Goal: Navigation & Orientation: Go to known website

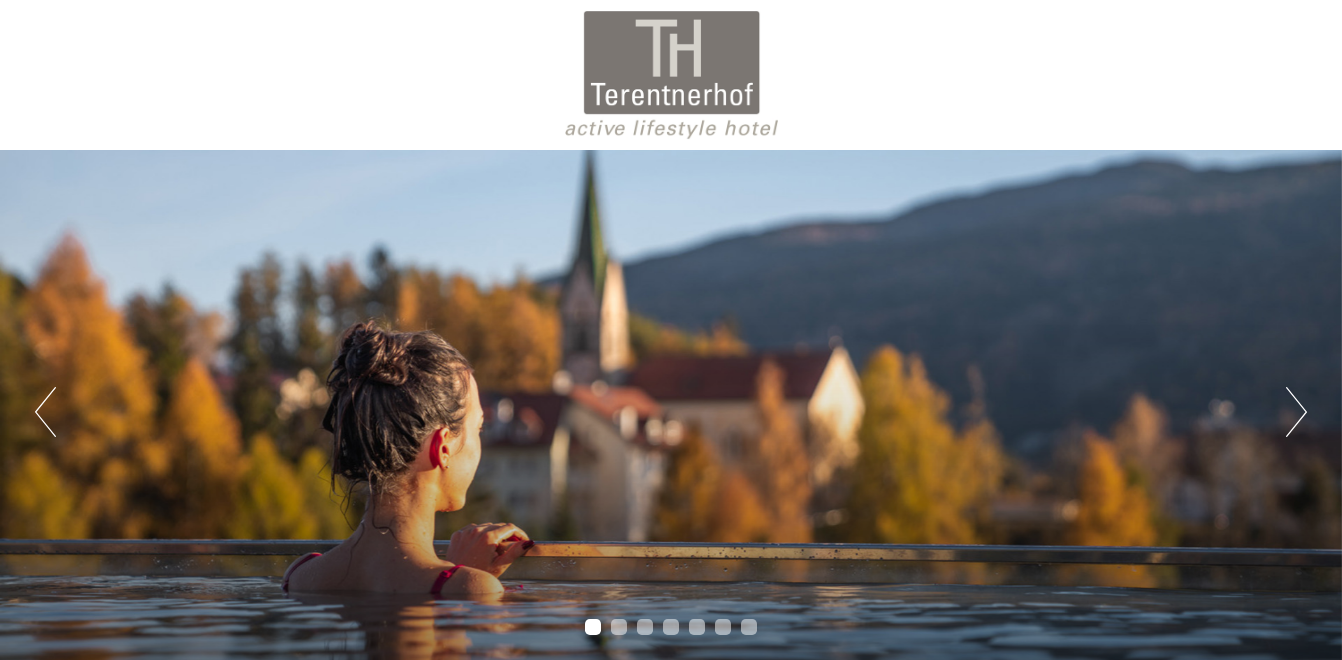
click at [1295, 405] on button "Next" at bounding box center [1296, 412] width 21 height 50
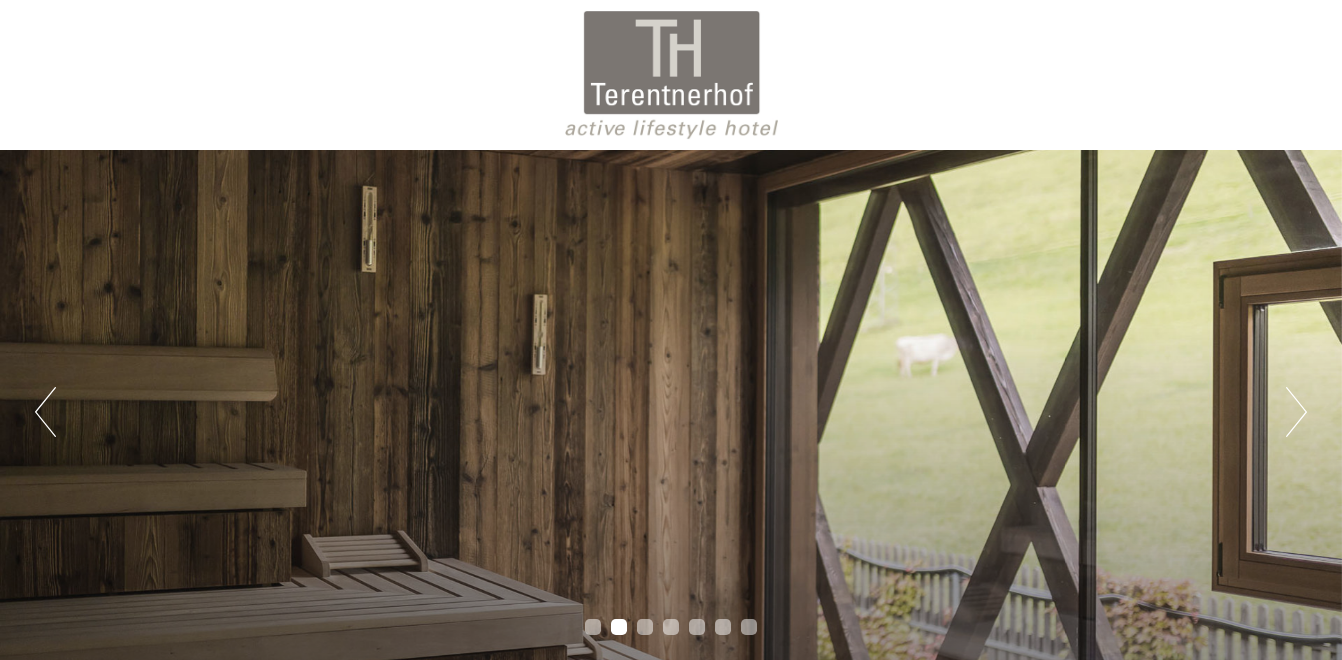
click at [1295, 405] on button "Next" at bounding box center [1296, 412] width 21 height 50
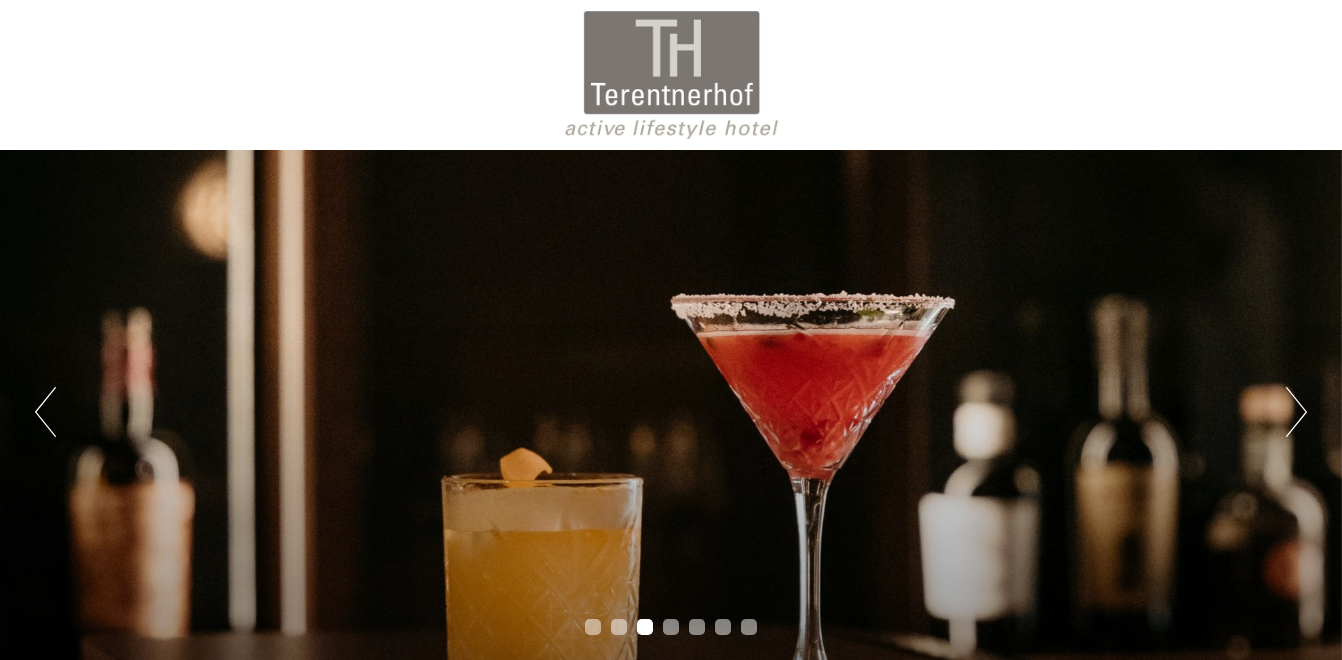
click at [1294, 405] on div "Previous Next 1 2 3 4 5 6 7" at bounding box center [671, 412] width 1342 height 524
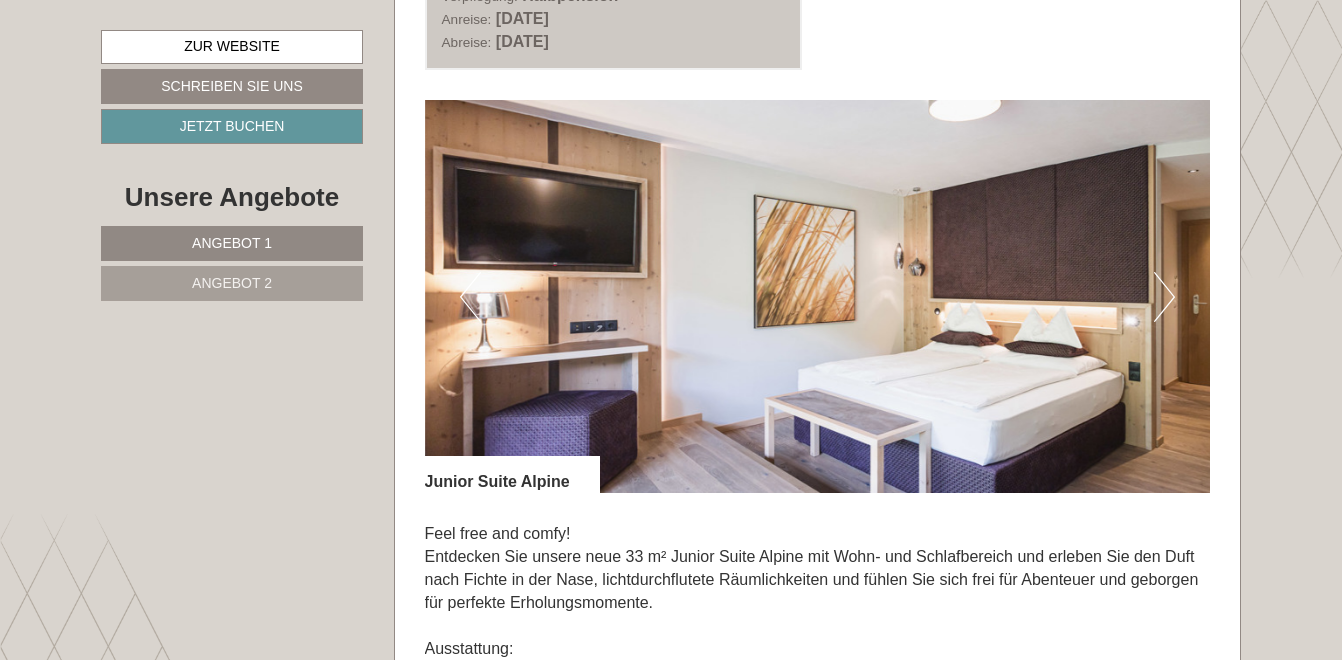
scroll to position [1300, 0]
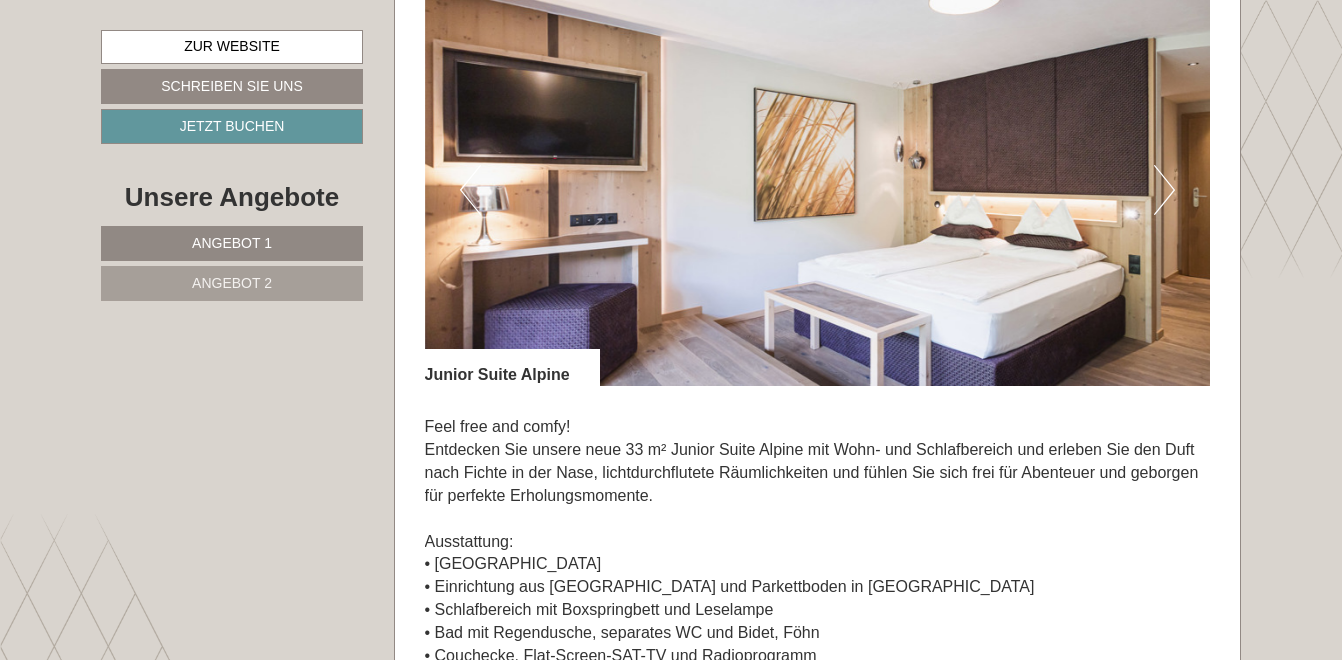
click at [1149, 191] on img at bounding box center [818, 189] width 786 height 393
click at [1168, 189] on button "Next" at bounding box center [1164, 190] width 21 height 50
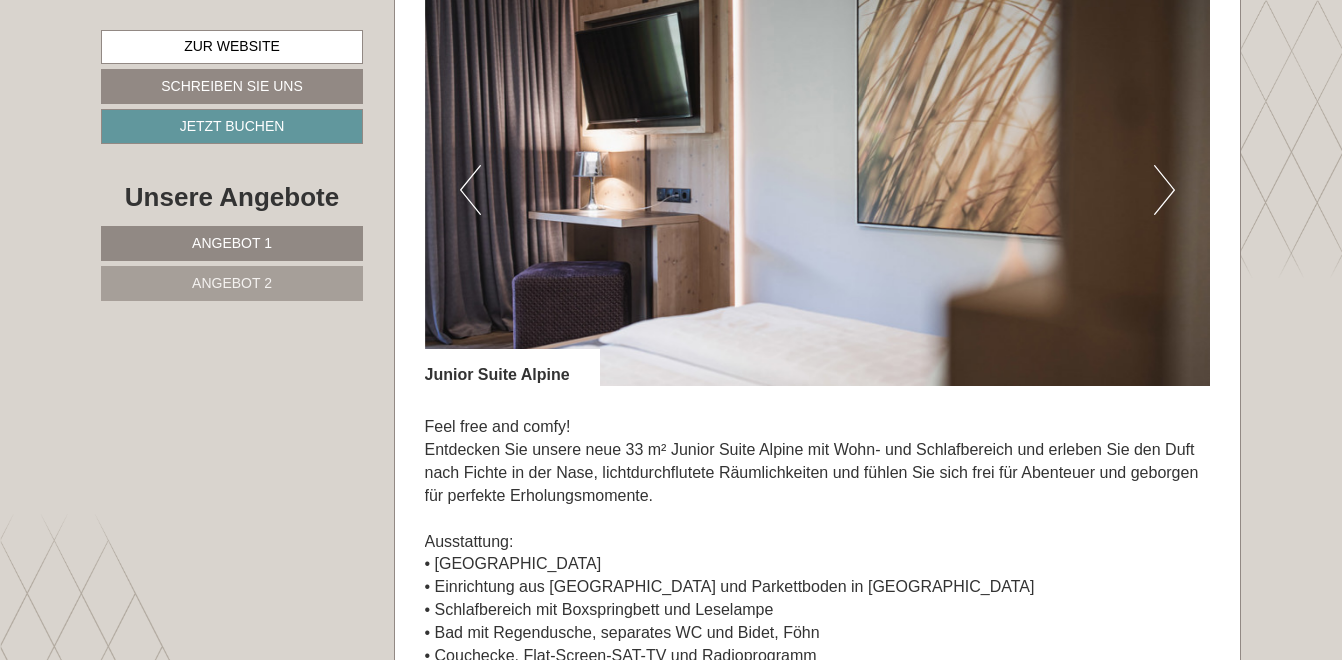
click at [1168, 189] on button "Next" at bounding box center [1164, 190] width 21 height 50
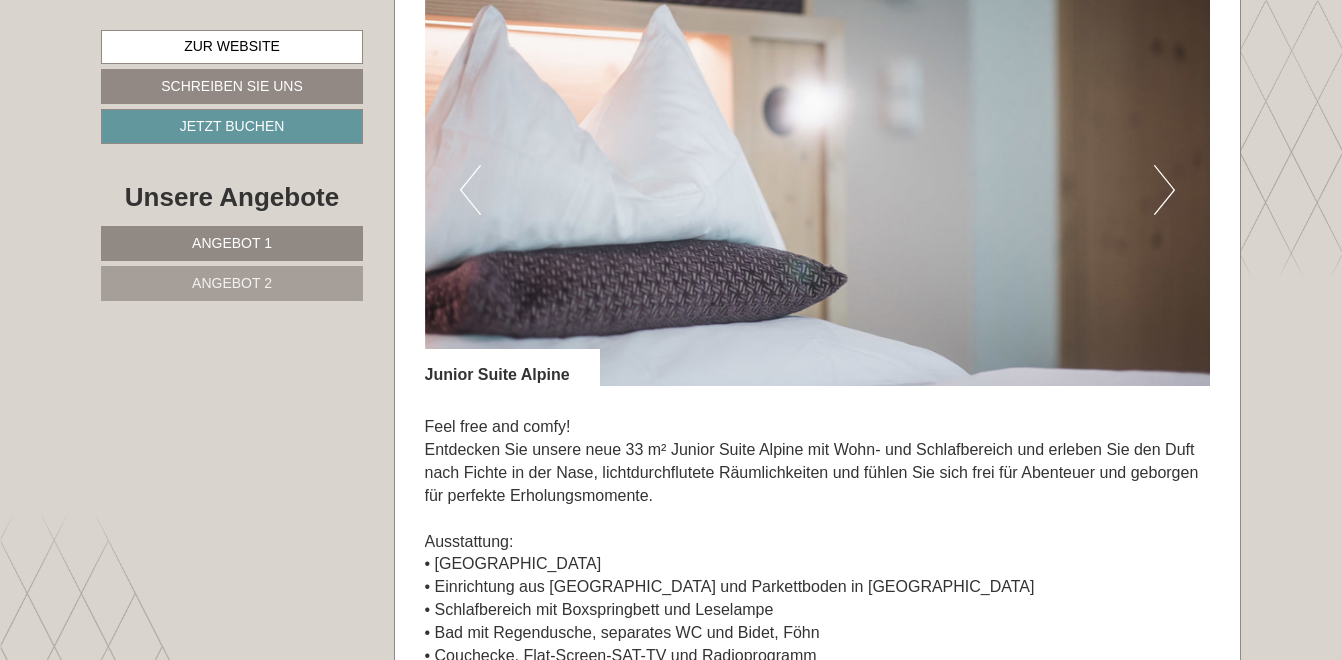
click at [1168, 189] on button "Next" at bounding box center [1164, 190] width 21 height 50
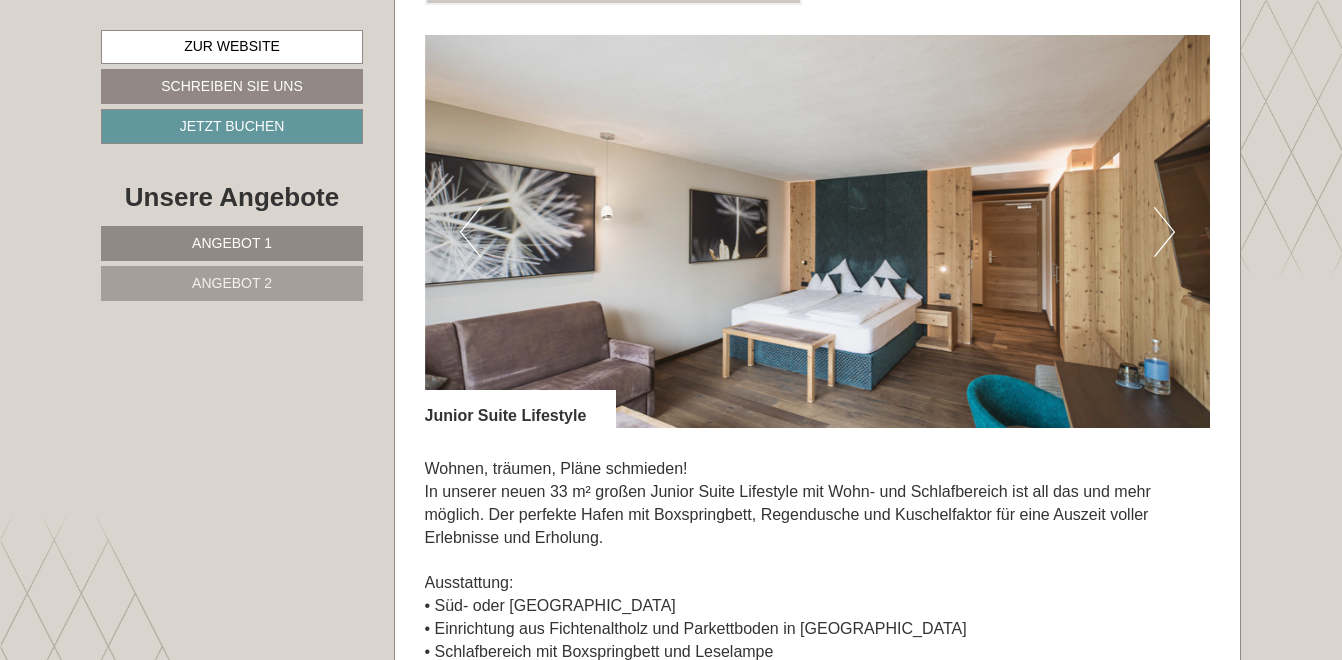
scroll to position [2699, 0]
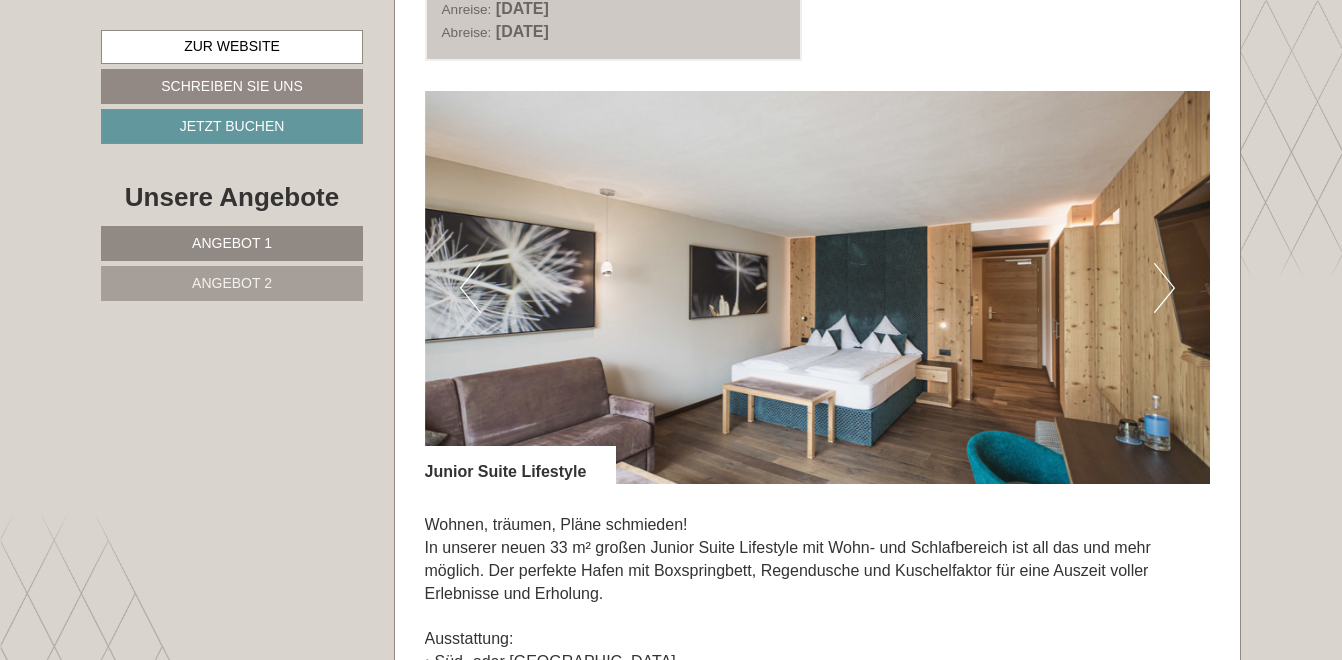
click at [1171, 282] on button "Next" at bounding box center [1164, 288] width 21 height 50
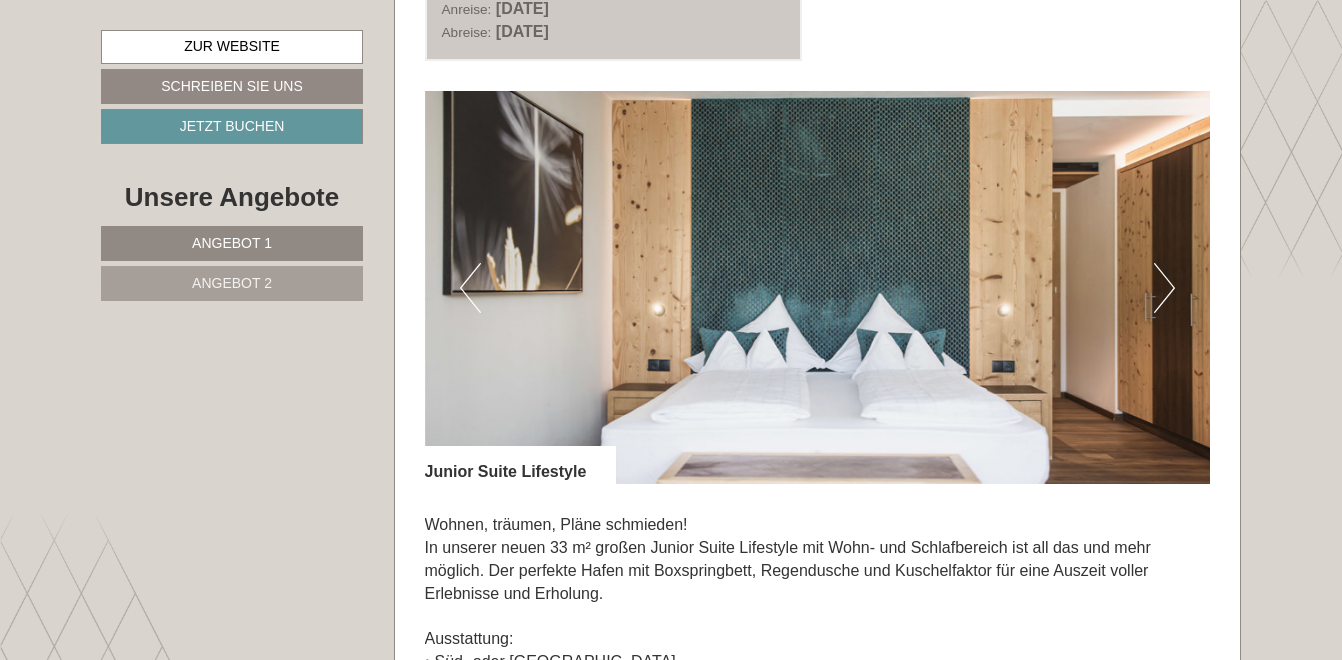
click at [1171, 282] on button "Next" at bounding box center [1164, 288] width 21 height 50
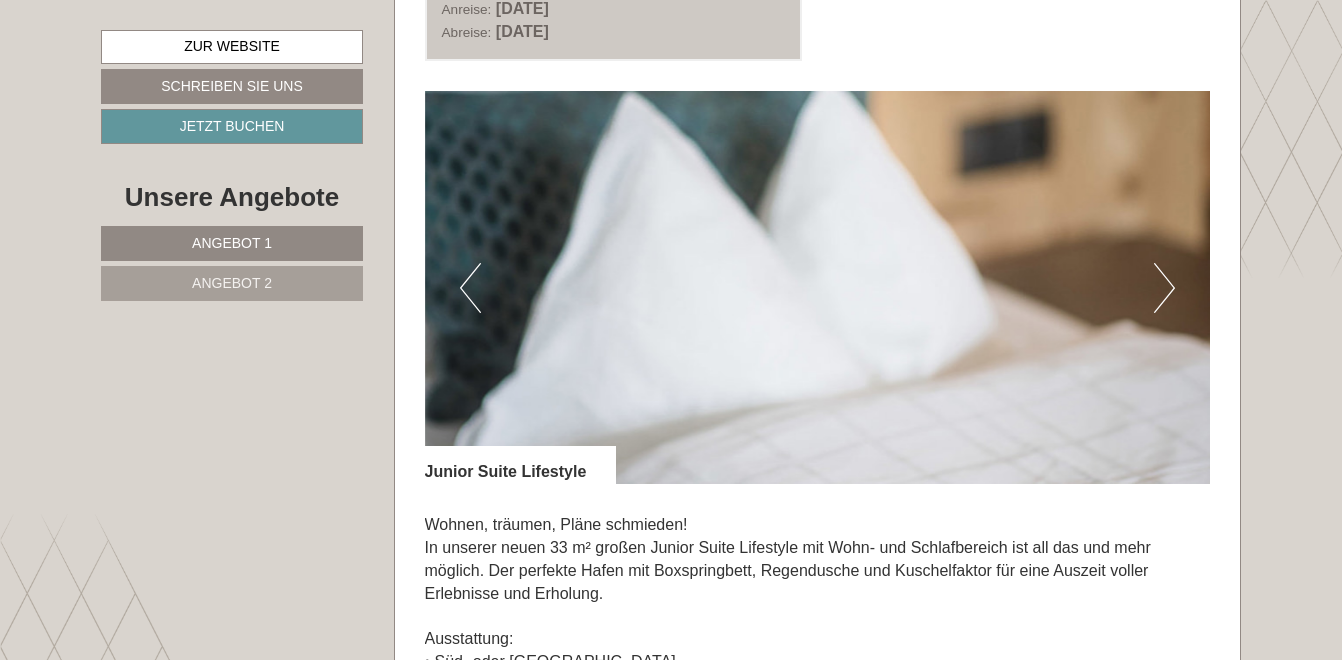
click at [1171, 282] on button "Next" at bounding box center [1164, 288] width 21 height 50
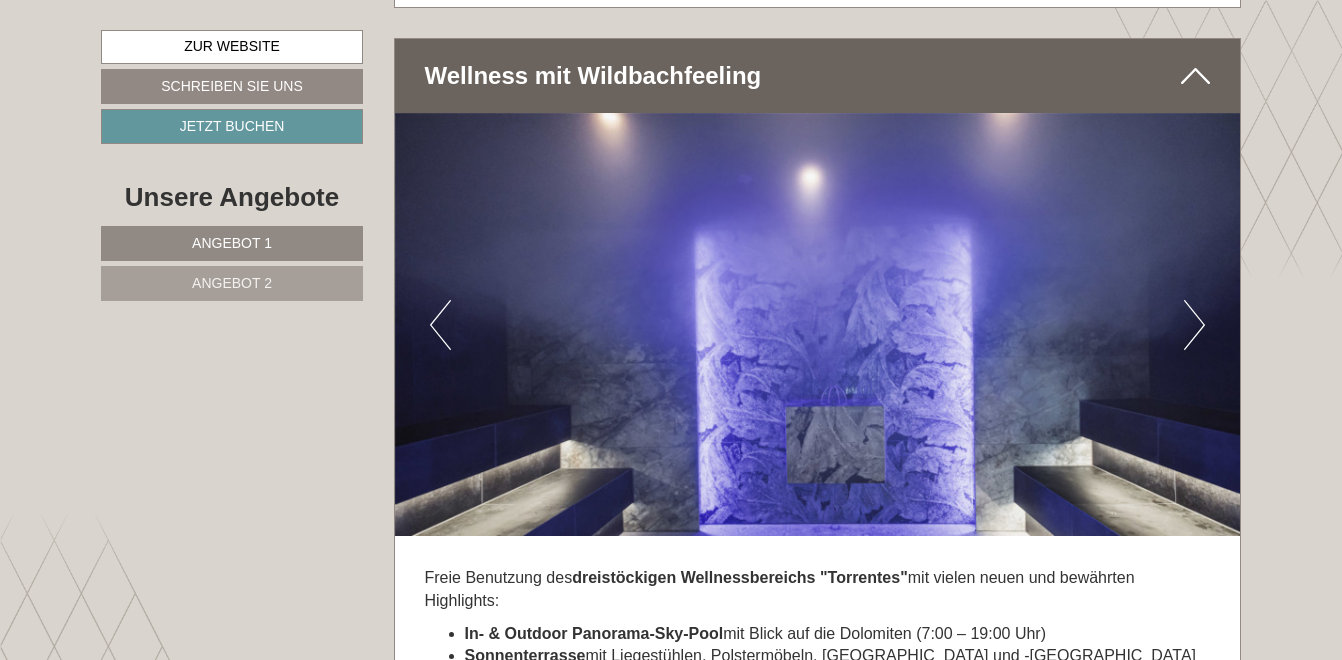
scroll to position [5298, 0]
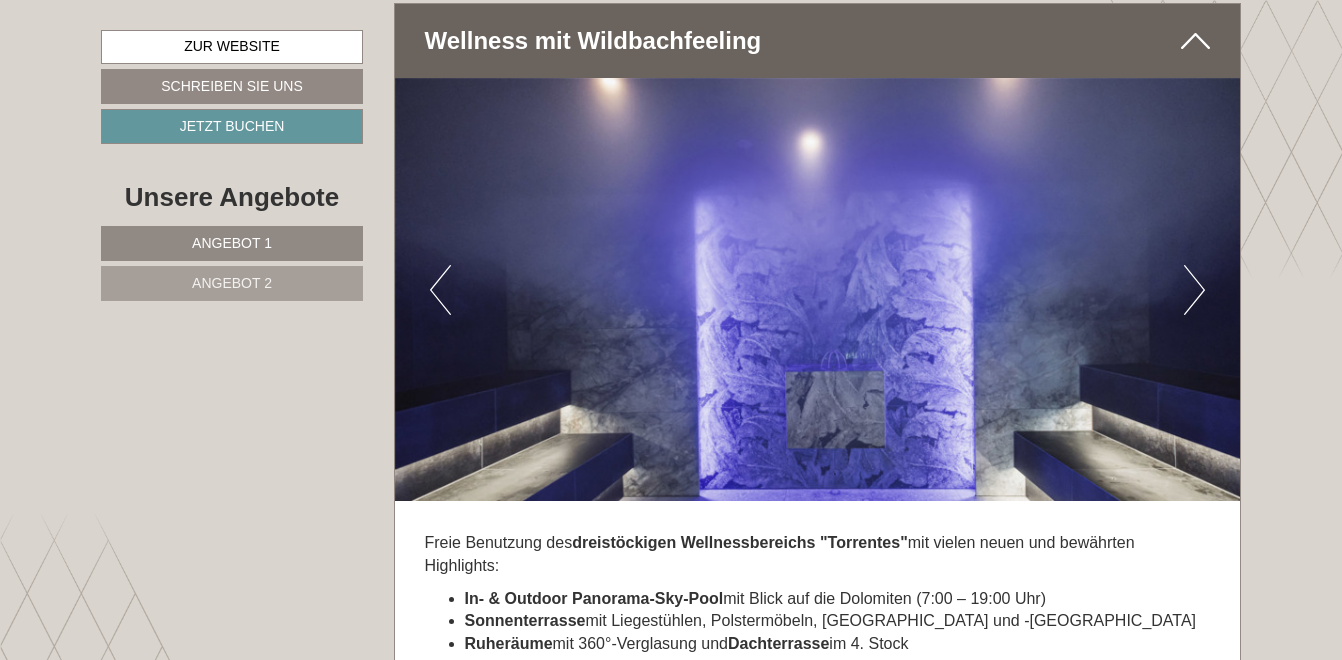
click at [1199, 271] on button "Next" at bounding box center [1194, 290] width 21 height 50
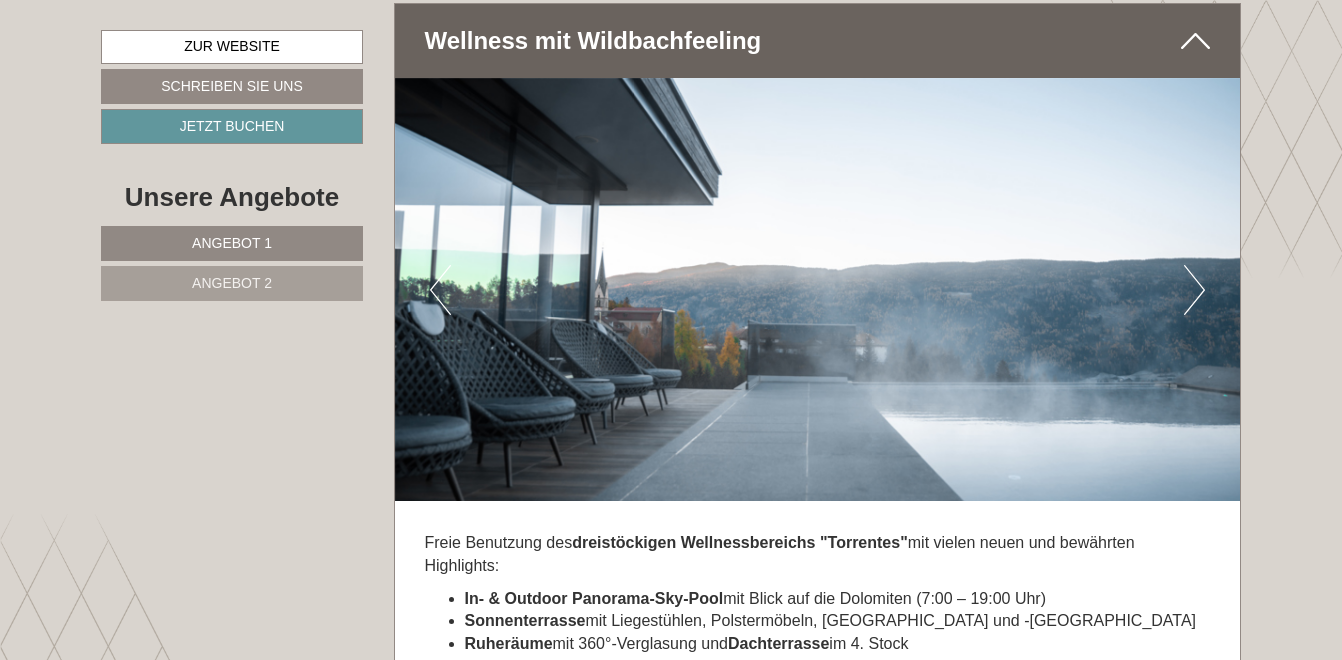
click at [1199, 271] on button "Next" at bounding box center [1194, 290] width 21 height 50
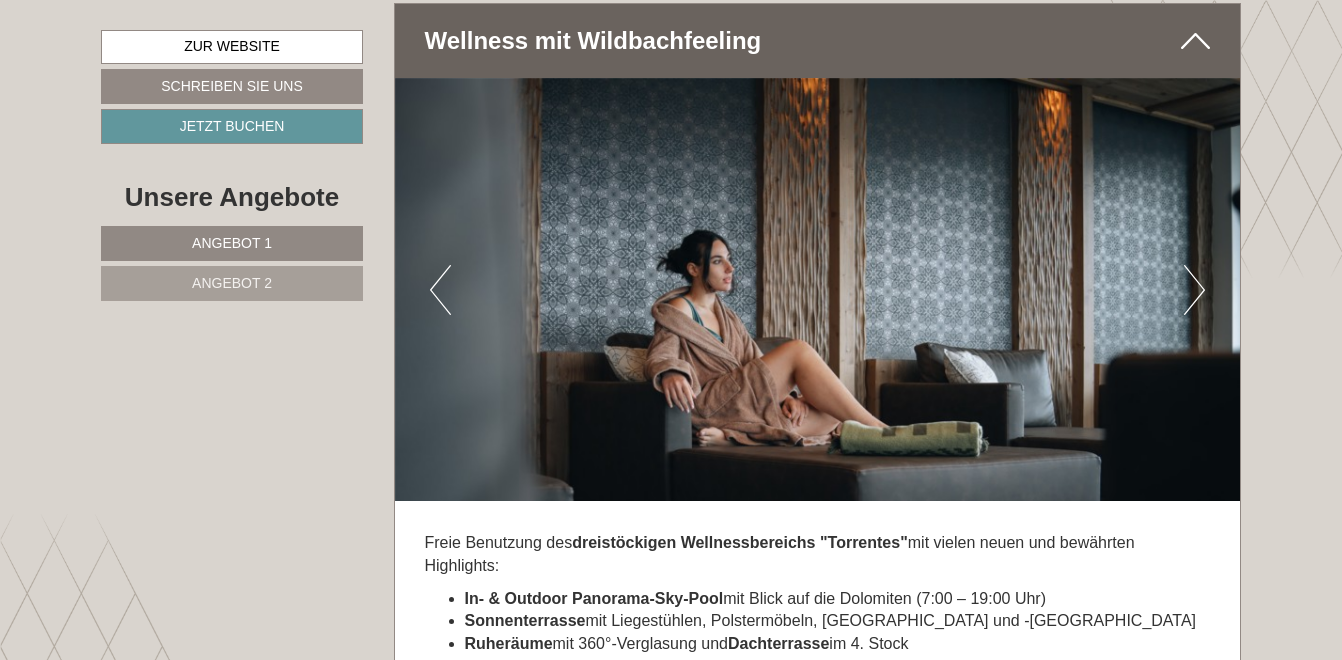
click at [1199, 271] on button "Next" at bounding box center [1194, 290] width 21 height 50
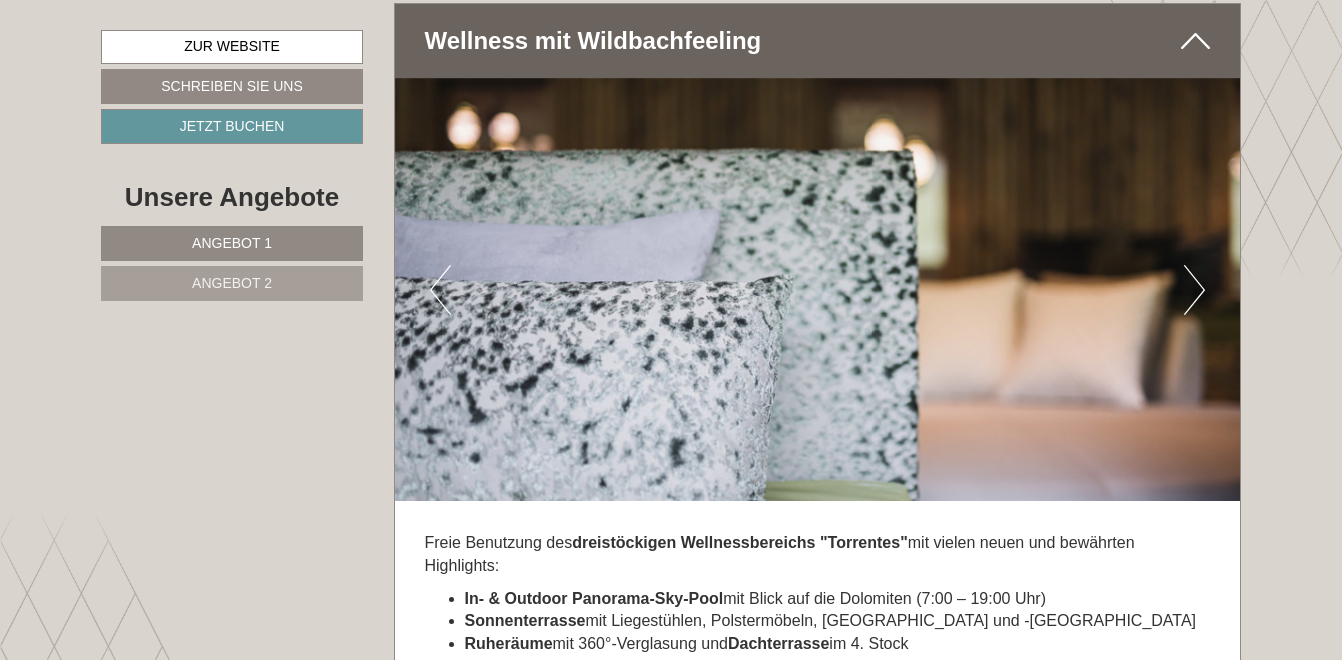
click at [1199, 271] on button "Next" at bounding box center [1194, 290] width 21 height 50
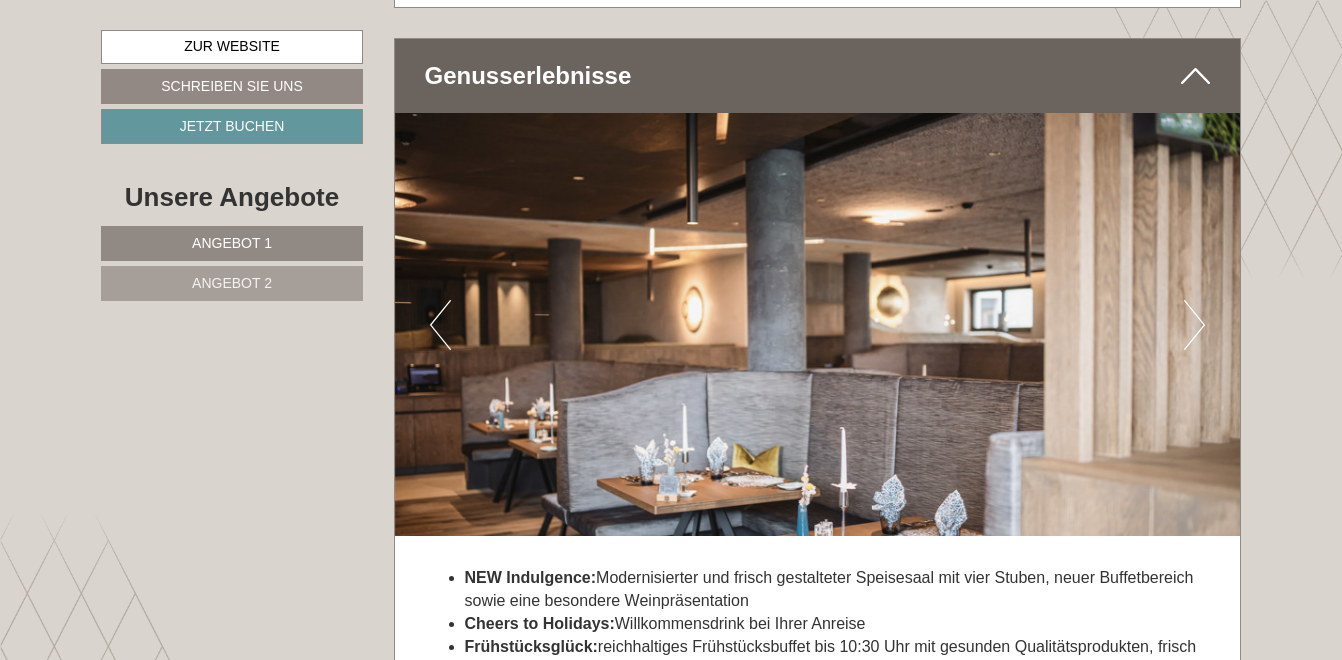
scroll to position [4398, 0]
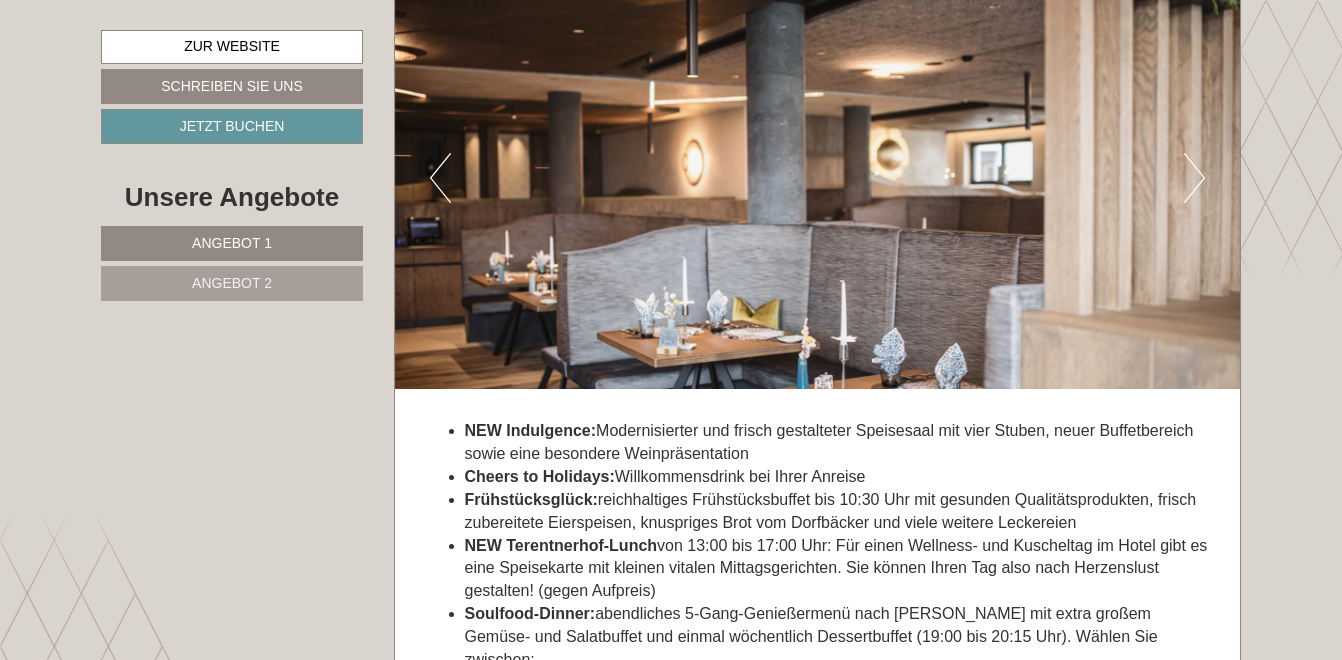
click at [1189, 185] on button "Next" at bounding box center [1194, 178] width 21 height 50
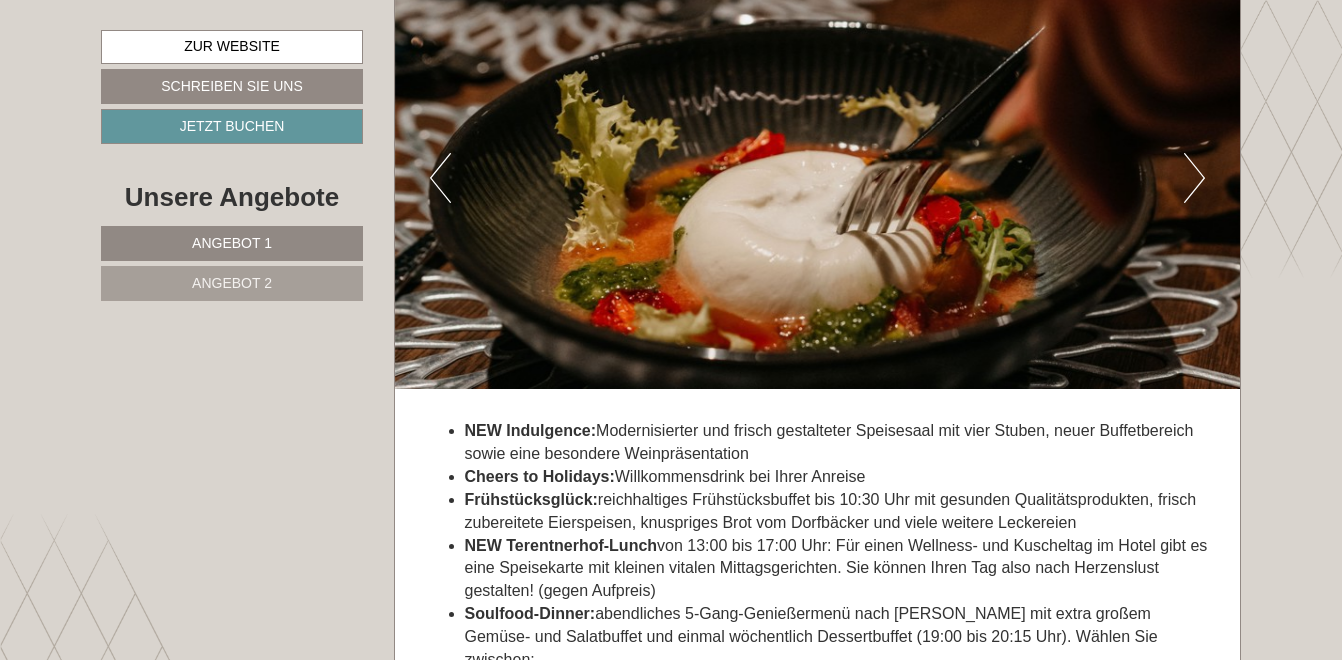
click at [1189, 185] on button "Next" at bounding box center [1194, 178] width 21 height 50
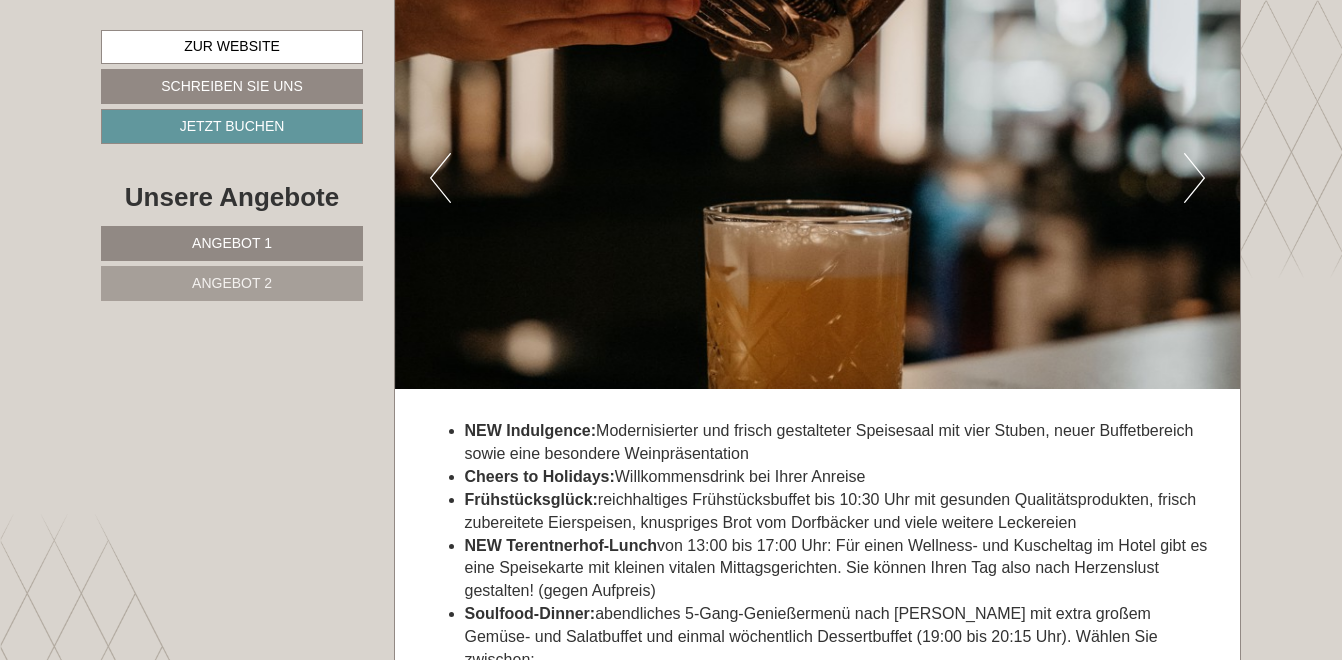
click at [1189, 185] on button "Next" at bounding box center [1194, 178] width 21 height 50
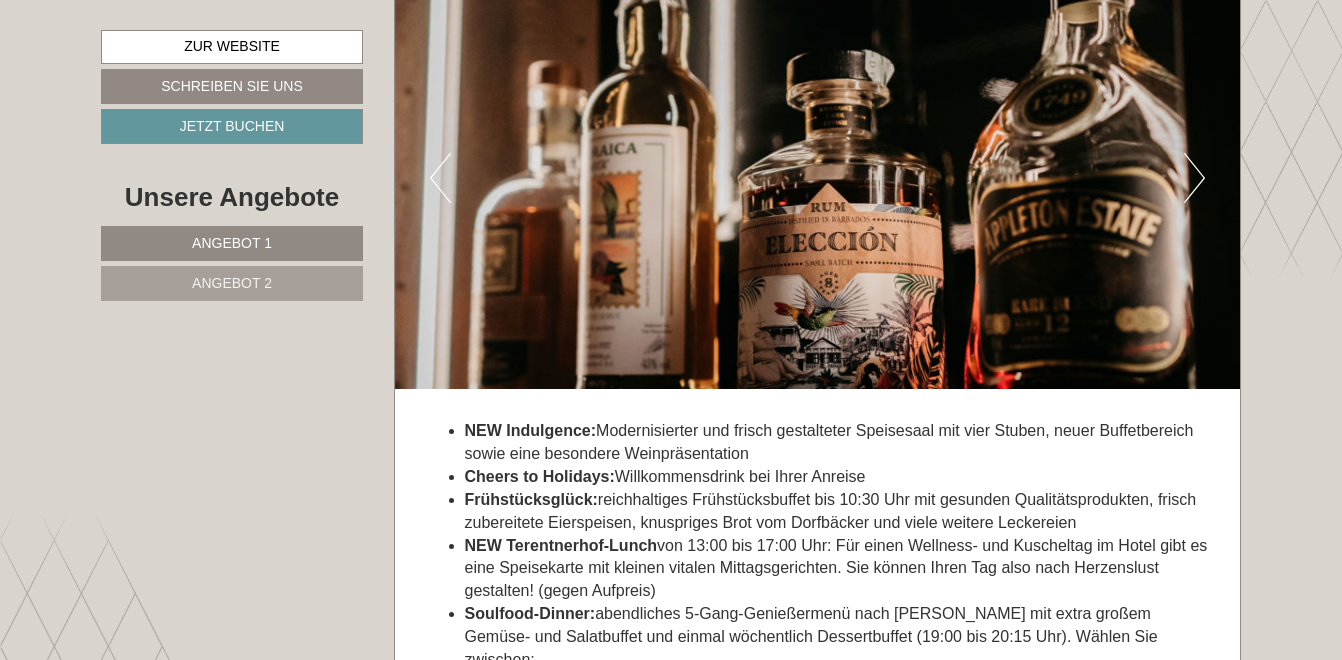
click at [1189, 185] on button "Next" at bounding box center [1194, 178] width 21 height 50
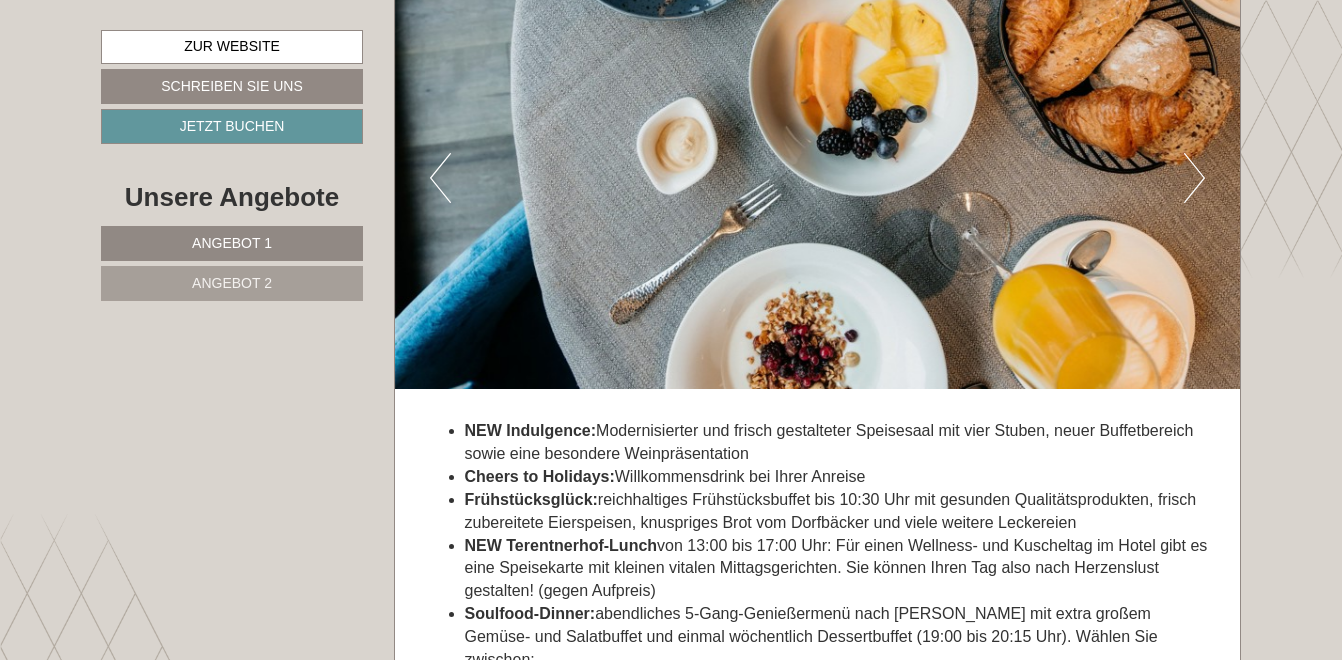
click at [1189, 185] on button "Next" at bounding box center [1194, 178] width 21 height 50
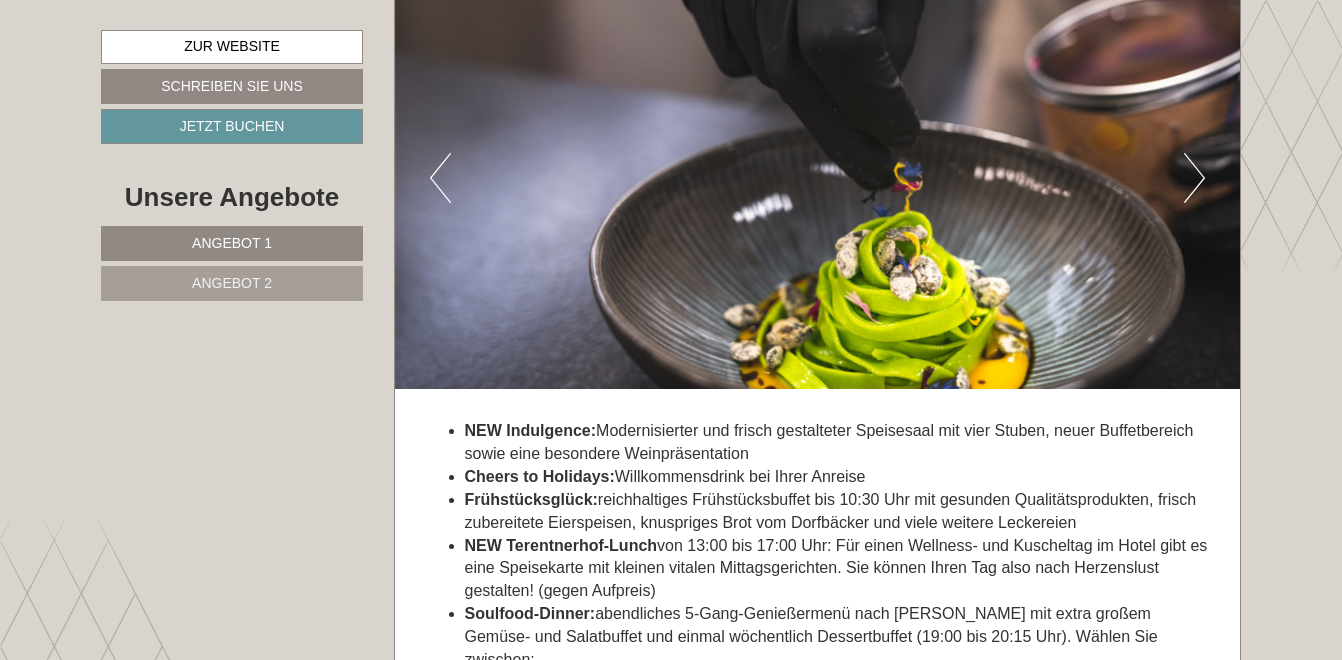
click at [1189, 185] on button "Next" at bounding box center [1194, 178] width 21 height 50
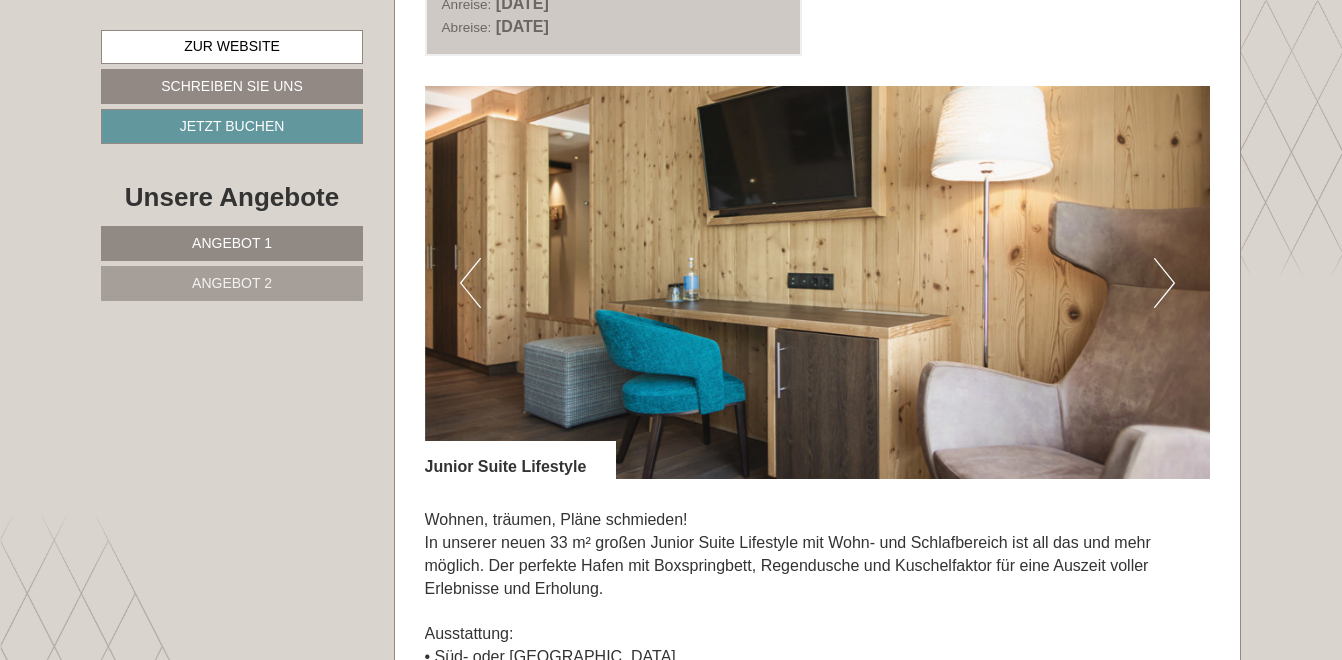
scroll to position [2699, 0]
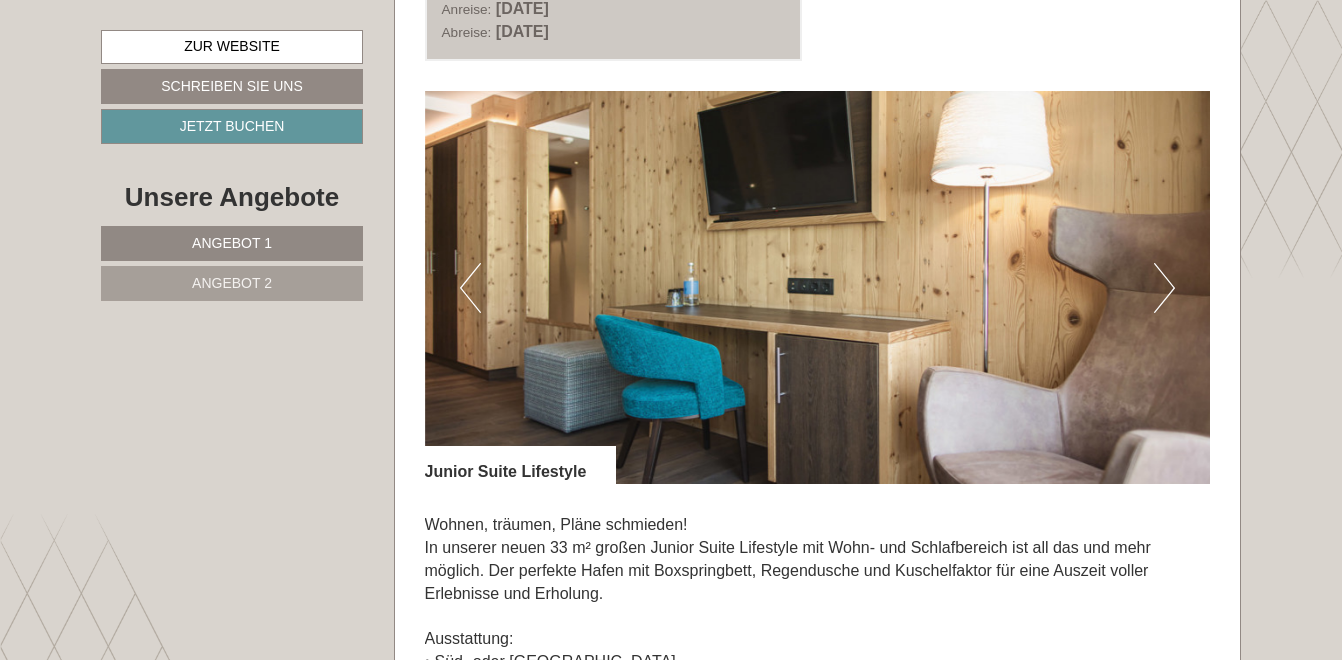
click at [1167, 276] on button "Next" at bounding box center [1164, 288] width 21 height 50
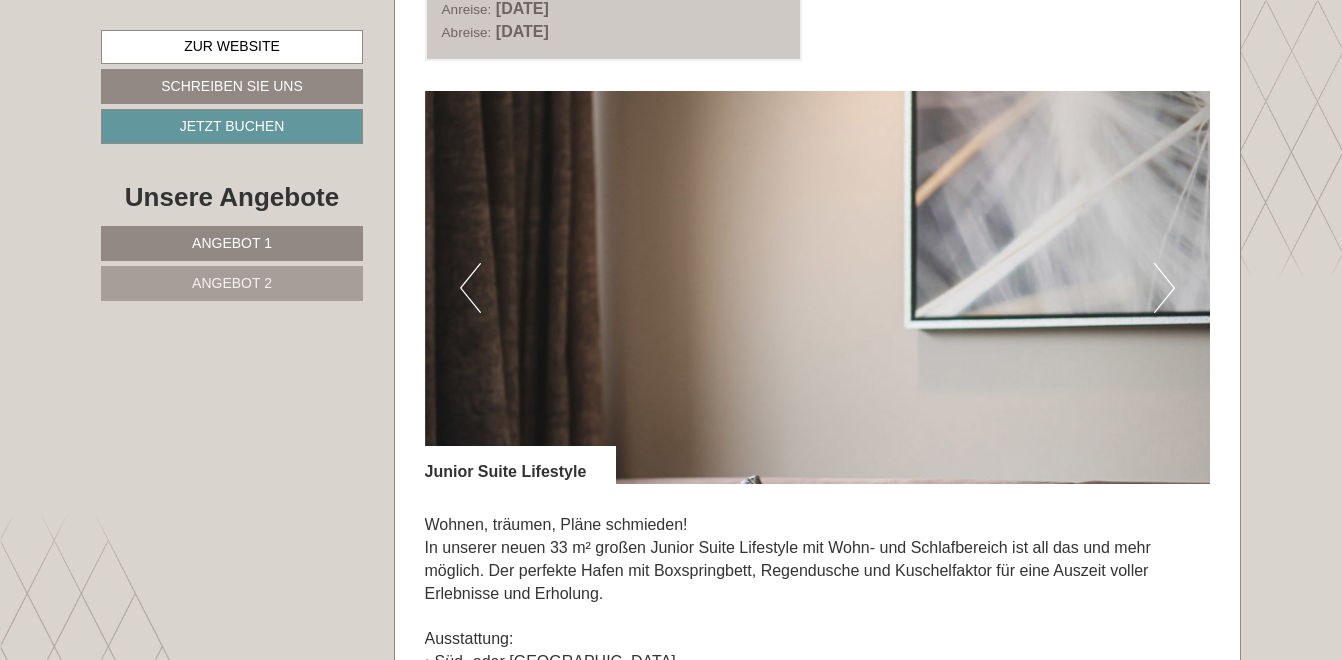
click at [1167, 276] on button "Next" at bounding box center [1164, 288] width 21 height 50
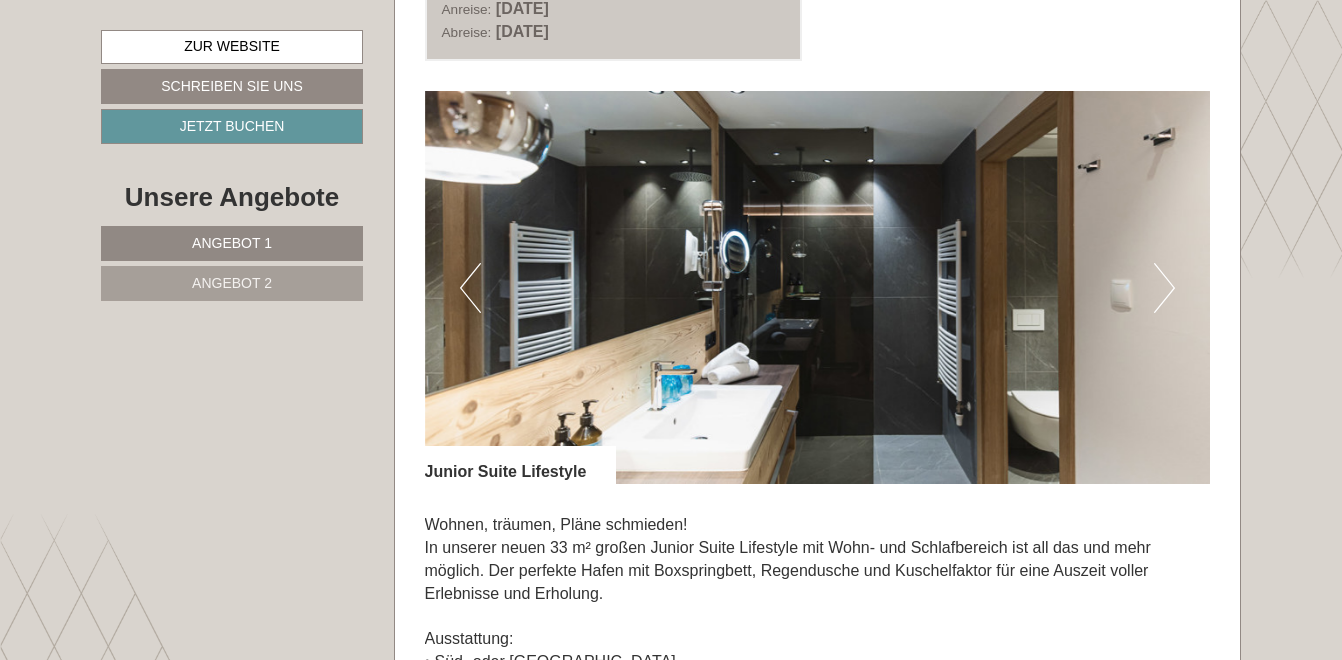
click at [1167, 276] on button "Next" at bounding box center [1164, 288] width 21 height 50
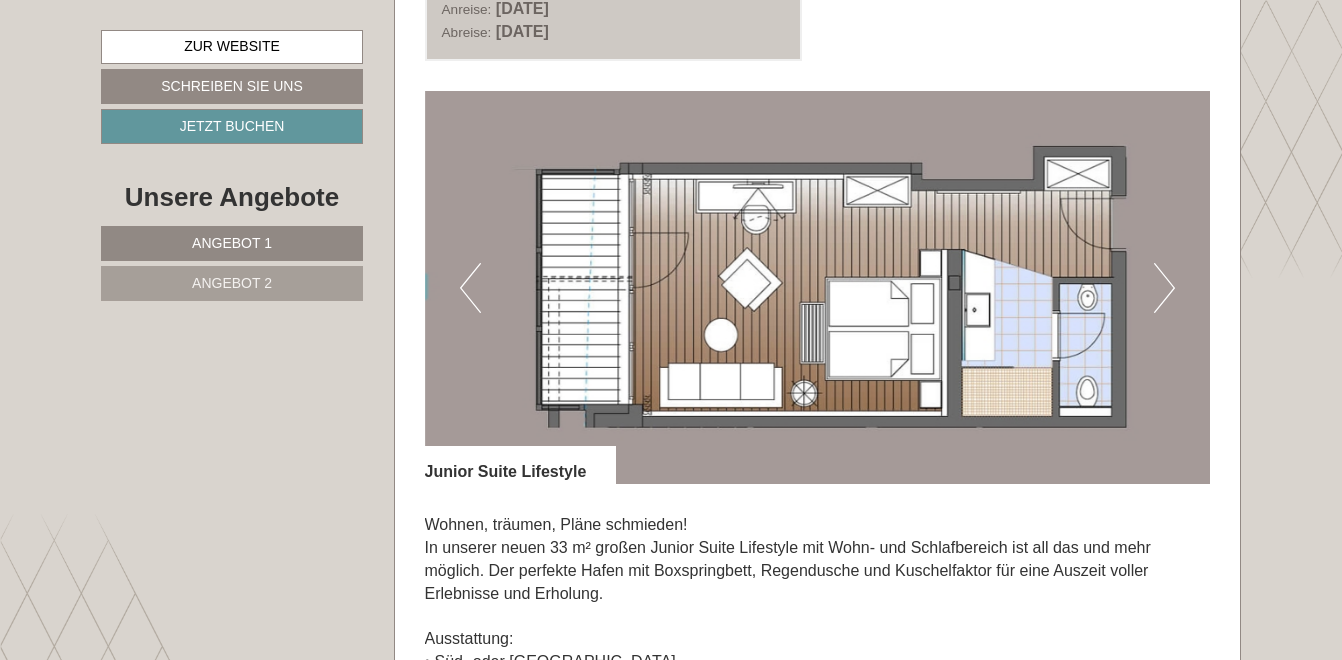
click at [1167, 276] on button "Next" at bounding box center [1164, 288] width 21 height 50
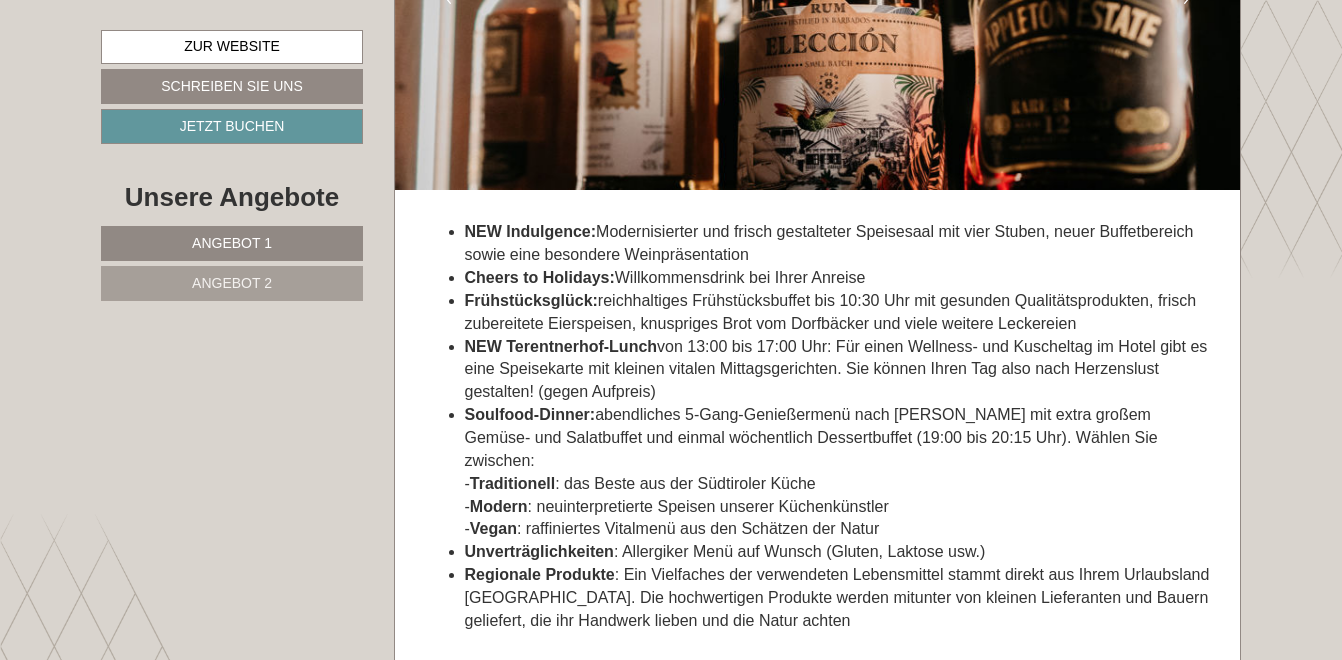
scroll to position [4598, 0]
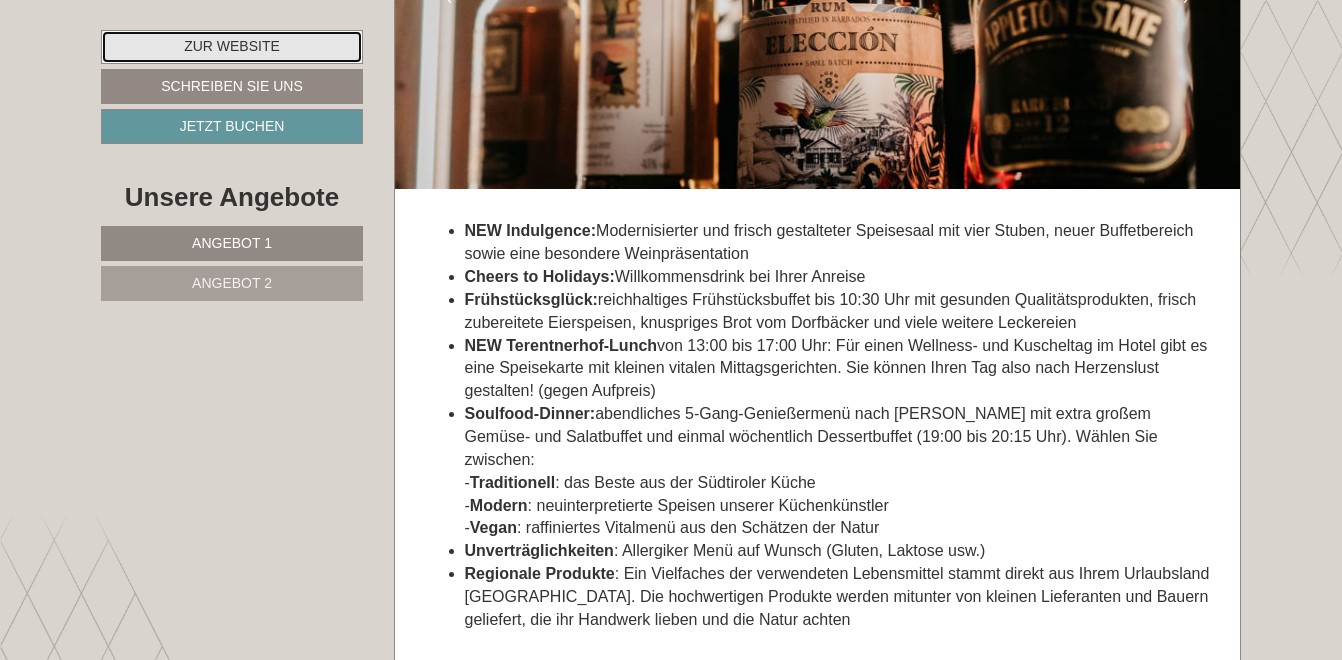
click at [275, 47] on link "Zur Website" at bounding box center [232, 47] width 262 height 34
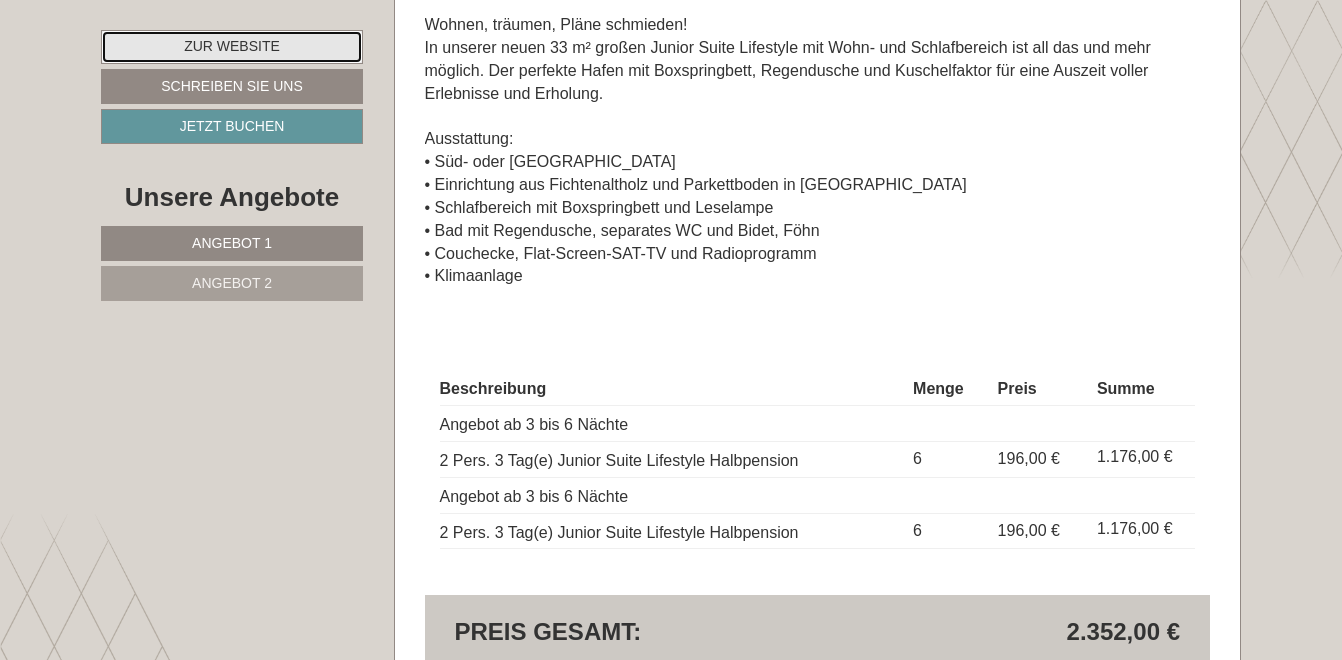
scroll to position [3399, 0]
